Goal: Task Accomplishment & Management: Use online tool/utility

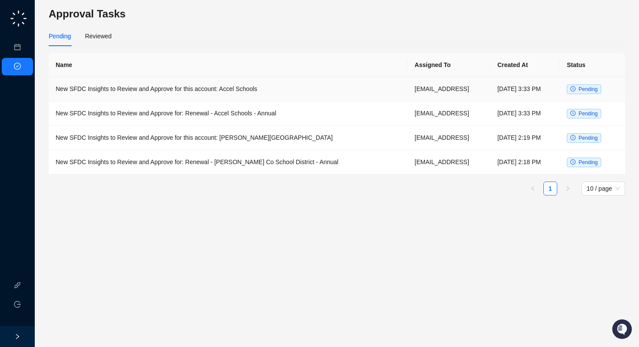
click at [295, 94] on td "New SFDC Insights to Review and Approve for this account: Accel Schools" at bounding box center [228, 89] width 359 height 24
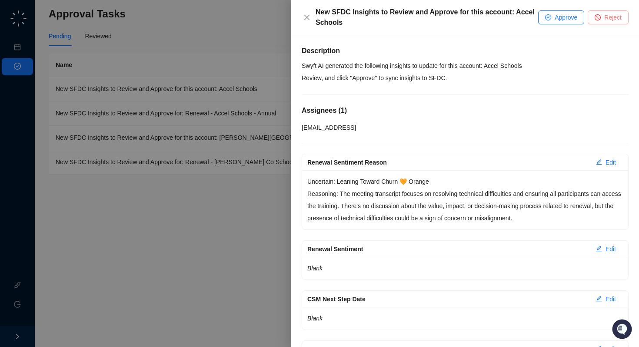
click at [612, 12] on button "Reject" at bounding box center [608, 17] width 41 height 14
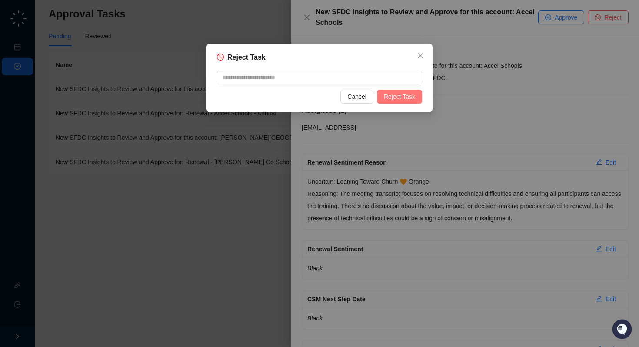
click at [389, 99] on span "Reject Task" at bounding box center [399, 97] width 31 height 10
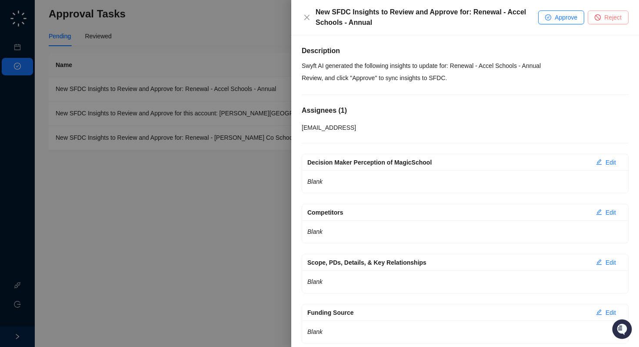
click at [615, 17] on span "Reject" at bounding box center [613, 18] width 17 height 10
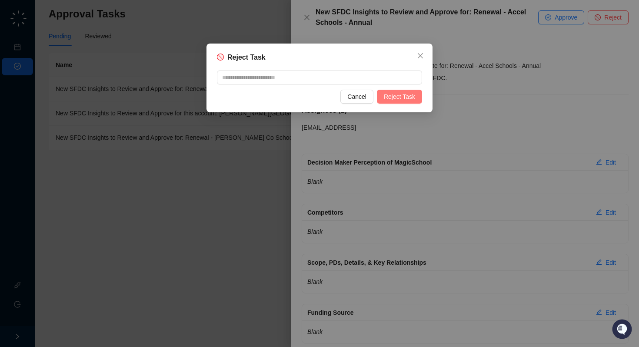
click at [403, 98] on span "Reject Task" at bounding box center [399, 97] width 31 height 10
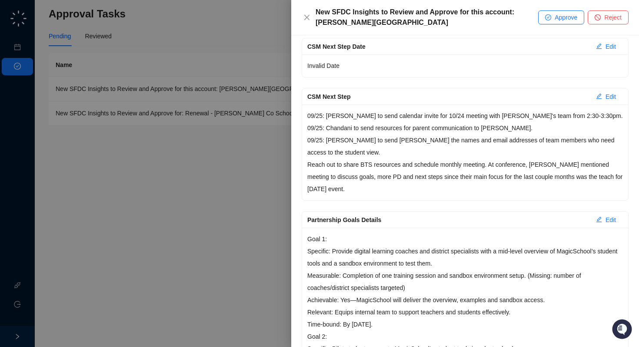
scroll to position [220, 0]
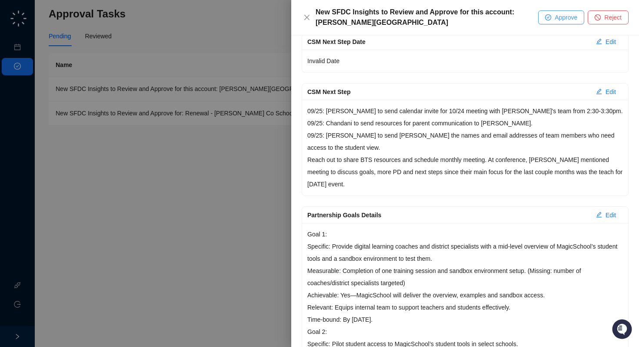
click at [553, 17] on button "Approve" at bounding box center [561, 17] width 46 height 14
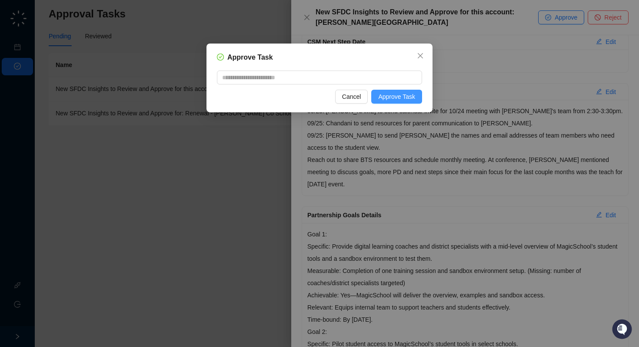
click at [386, 96] on span "Approve Task" at bounding box center [396, 97] width 37 height 10
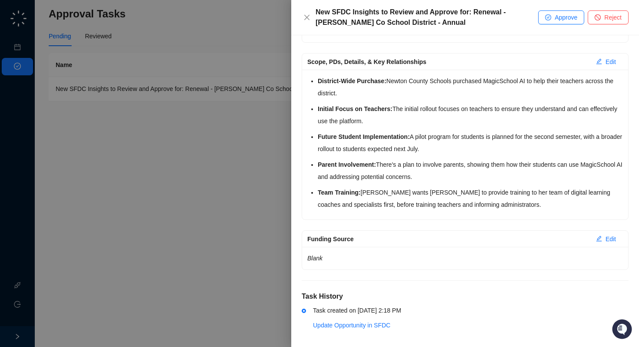
scroll to position [206, 0]
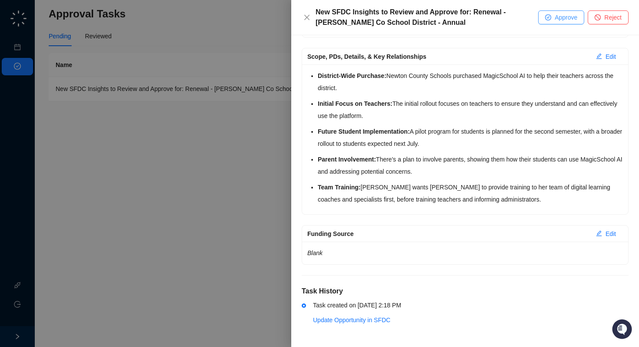
click at [557, 18] on span "Approve" at bounding box center [566, 18] width 23 height 10
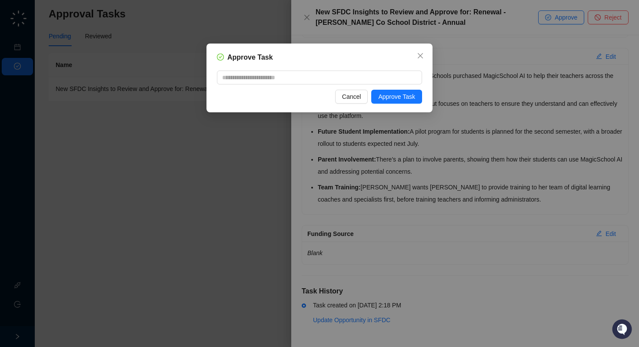
click at [389, 87] on div "Approve Task Cancel Approve Task" at bounding box center [320, 77] width 226 height 69
click at [389, 94] on span "Approve Task" at bounding box center [396, 97] width 37 height 10
